Goal: Task Accomplishment & Management: Manage account settings

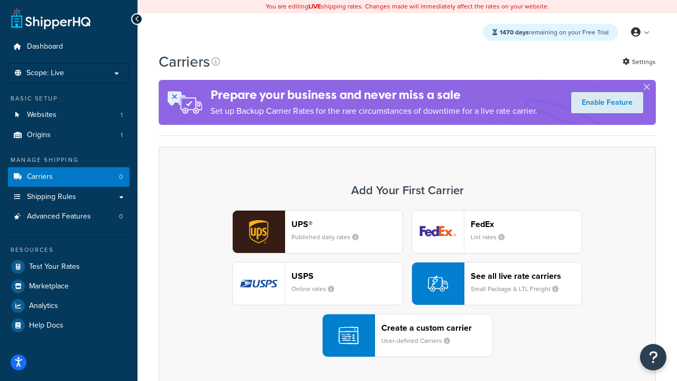
click at [407, 284] on div "UPS® Published daily rates FedEx List rates USPS Online rates See all live rate…" at bounding box center [407, 283] width 475 height 147
click at [526, 224] on header "FedEx" at bounding box center [526, 224] width 111 height 10
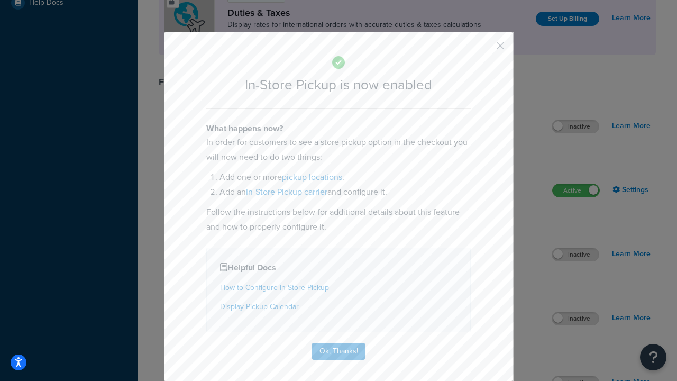
click at [485, 49] on button "button" at bounding box center [485, 49] width 3 height 3
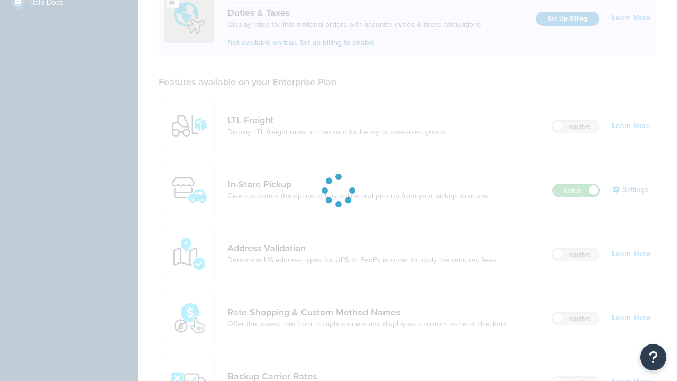
click at [576, 184] on label "Active" at bounding box center [576, 190] width 47 height 13
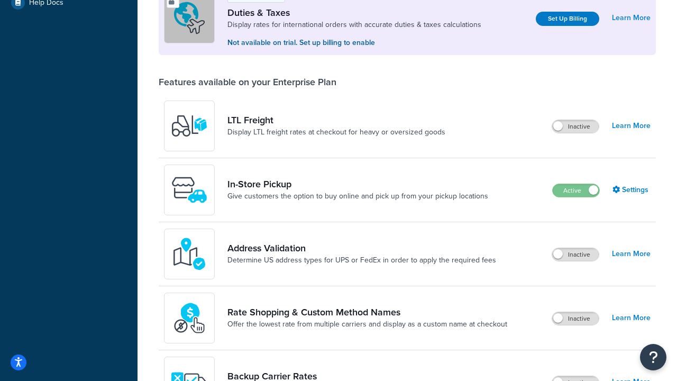
scroll to position [527, 0]
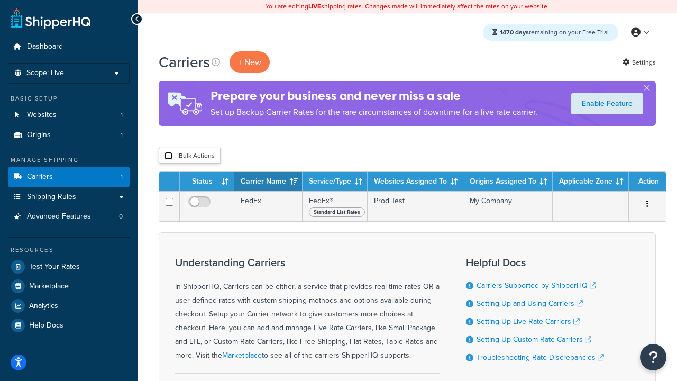
click at [168, 156] on input "checkbox" at bounding box center [169, 156] width 8 height 8
checkbox input "true"
click at [0, 0] on button "Delete" at bounding box center [0, 0] width 0 height 0
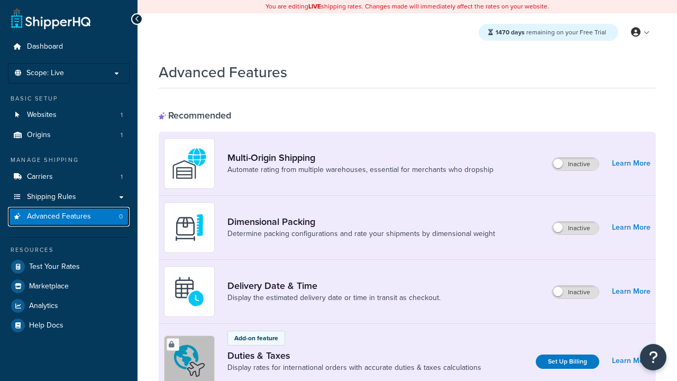
click at [69, 216] on span "Advanced Features" at bounding box center [59, 216] width 64 height 9
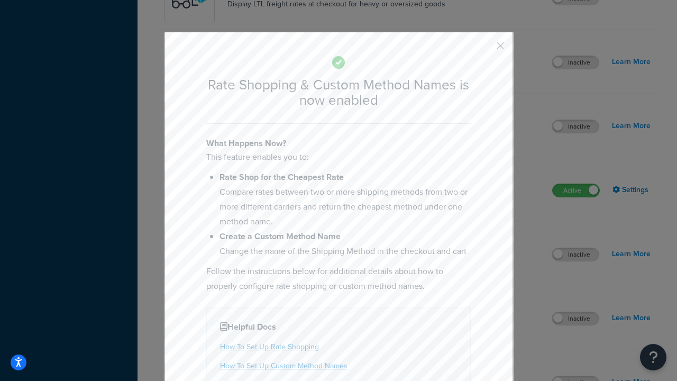
click at [485, 49] on button "button" at bounding box center [485, 49] width 3 height 3
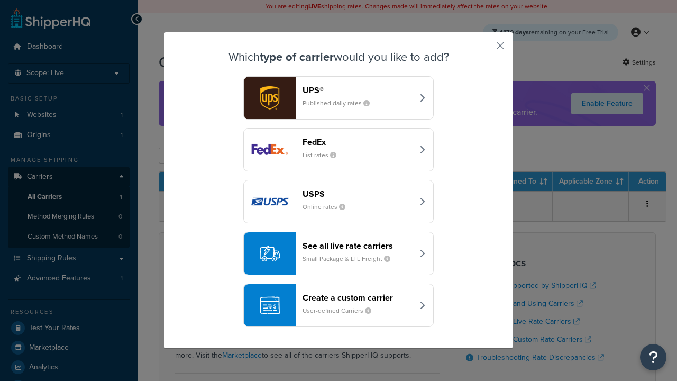
click at [339, 253] on div "See all live rate carriers Small Package & LTL Freight" at bounding box center [358, 253] width 111 height 25
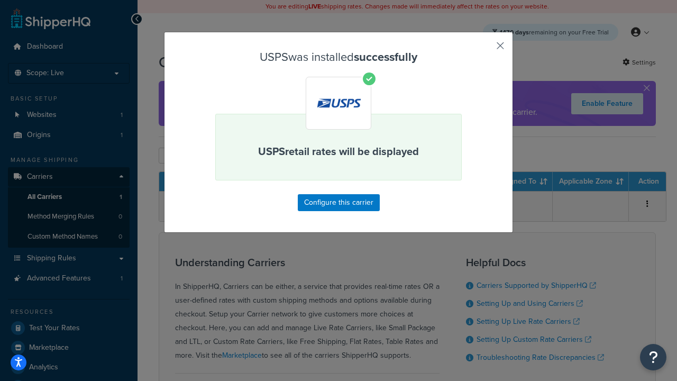
click at [485, 49] on button "button" at bounding box center [485, 49] width 3 height 3
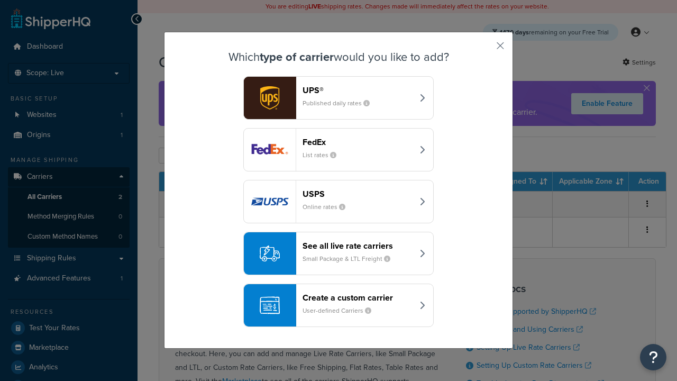
click at [339, 253] on div "See all live rate carriers Small Package & LTL Freight" at bounding box center [358, 253] width 111 height 25
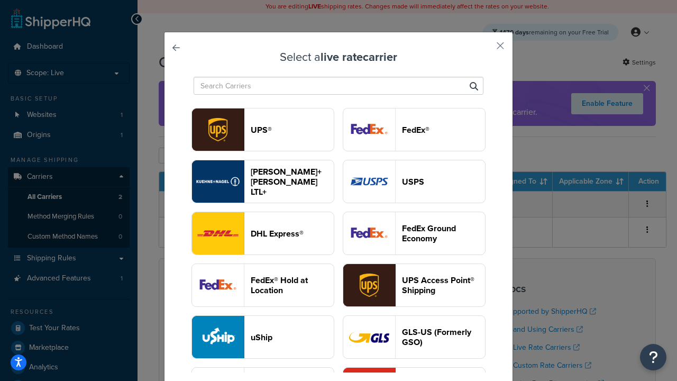
click at [414, 130] on header "FedEx®" at bounding box center [443, 130] width 83 height 10
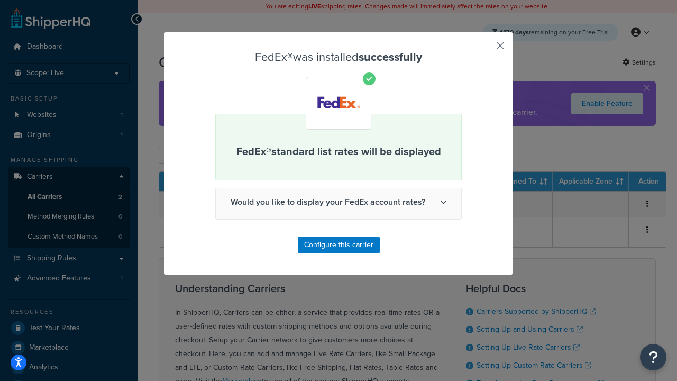
click at [485, 49] on button "button" at bounding box center [485, 49] width 3 height 3
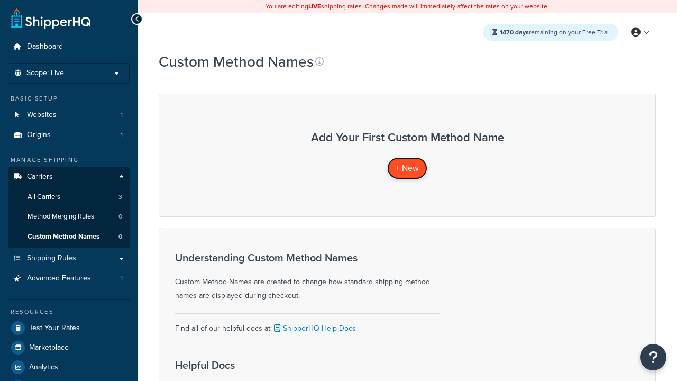
click at [407, 168] on span "+ New" at bounding box center [407, 168] width 23 height 12
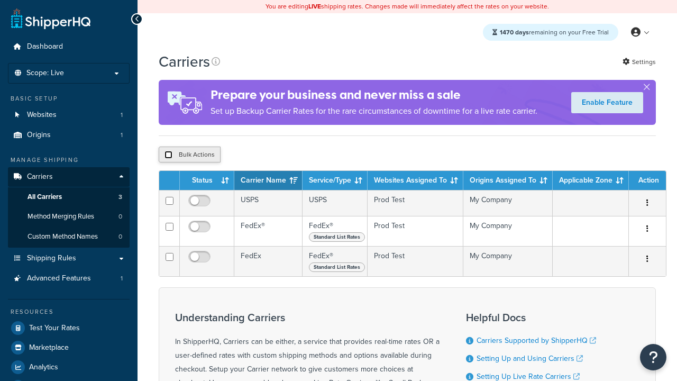
click at [168, 156] on input "checkbox" at bounding box center [169, 155] width 8 height 8
checkbox input "true"
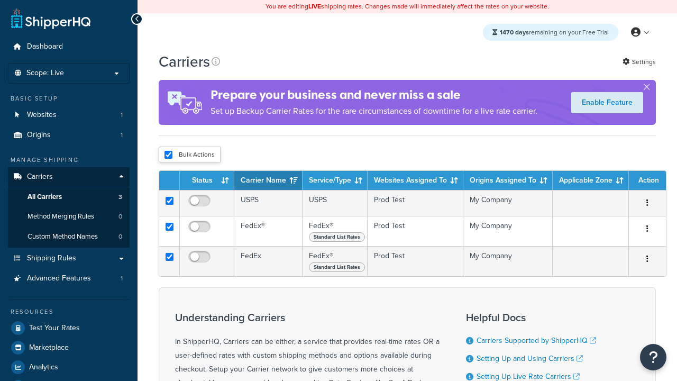
click at [0, 0] on button "Delete" at bounding box center [0, 0] width 0 height 0
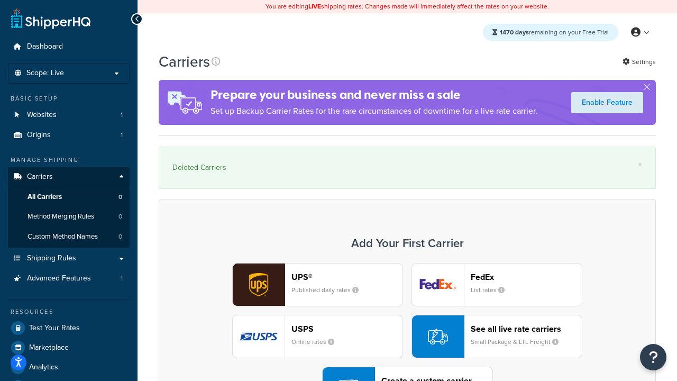
click at [407, 307] on div "UPS® Published daily rates FedEx List rates USPS Online rates See all live rate…" at bounding box center [407, 336] width 475 height 147
click at [407, 376] on div "Create a custom carrier User-defined Carriers" at bounding box center [436, 388] width 111 height 25
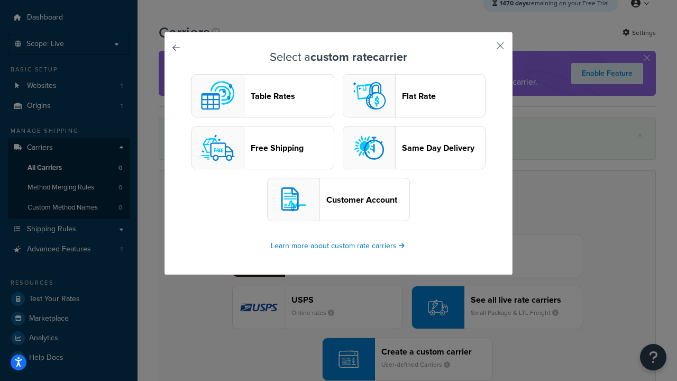
click at [414, 96] on header "Flat Rate" at bounding box center [443, 96] width 83 height 10
